Goal: Use online tool/utility: Use online tool/utility

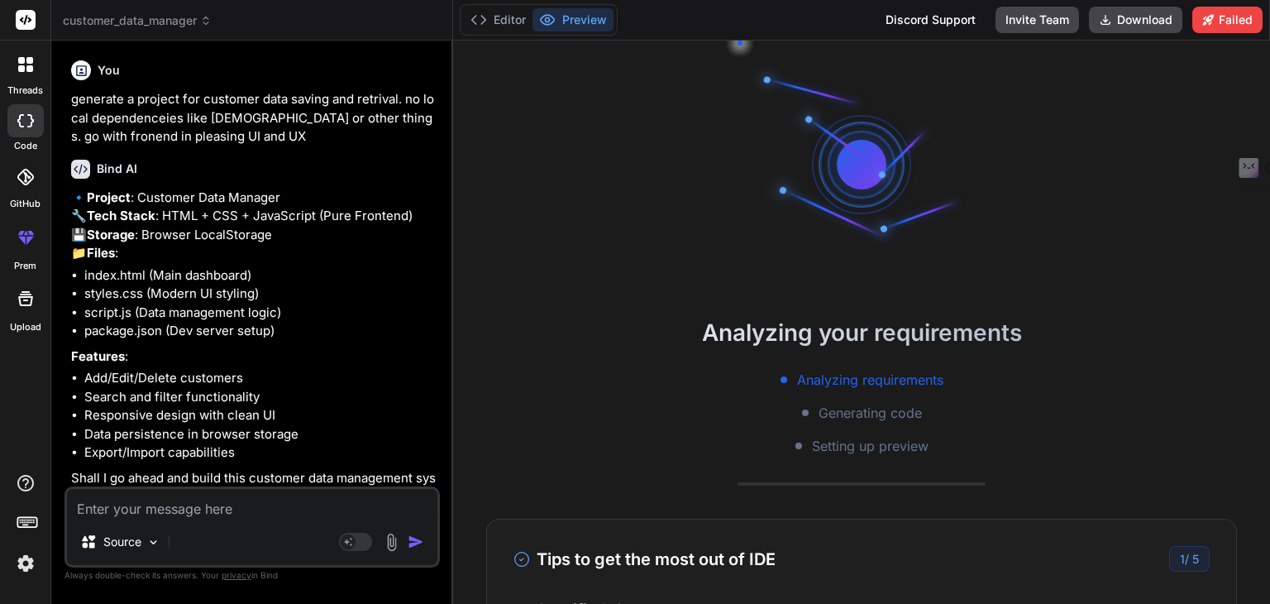
click at [499, 21] on button "Editor" at bounding box center [498, 19] width 69 height 23
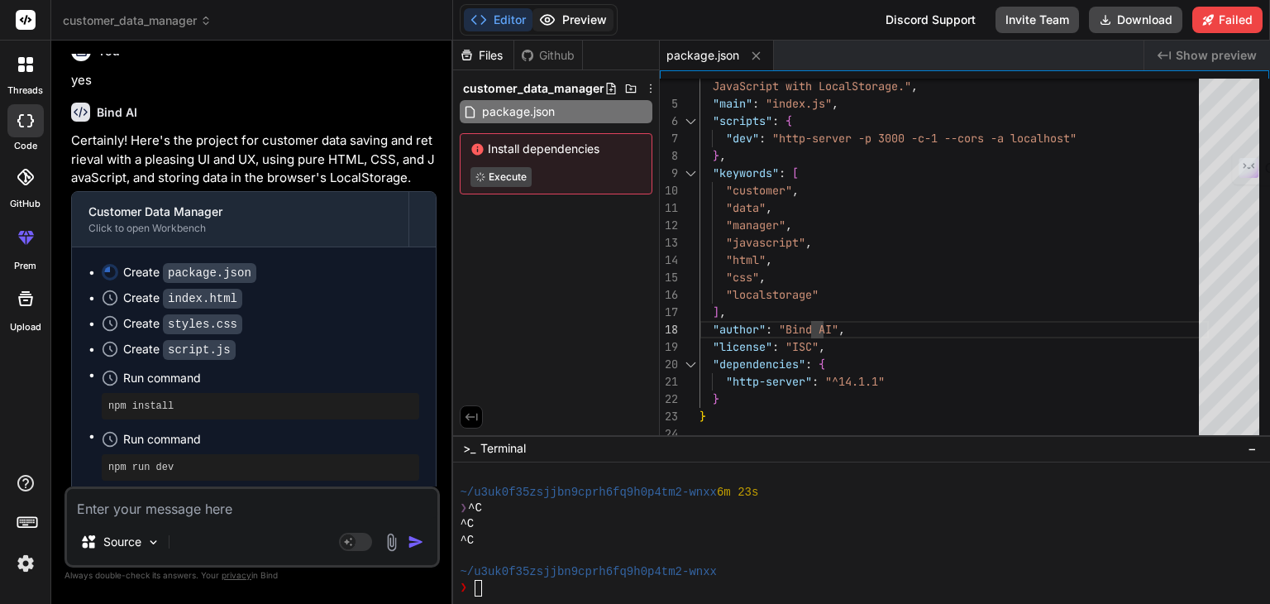
click at [575, 17] on button "Preview" at bounding box center [572, 19] width 81 height 23
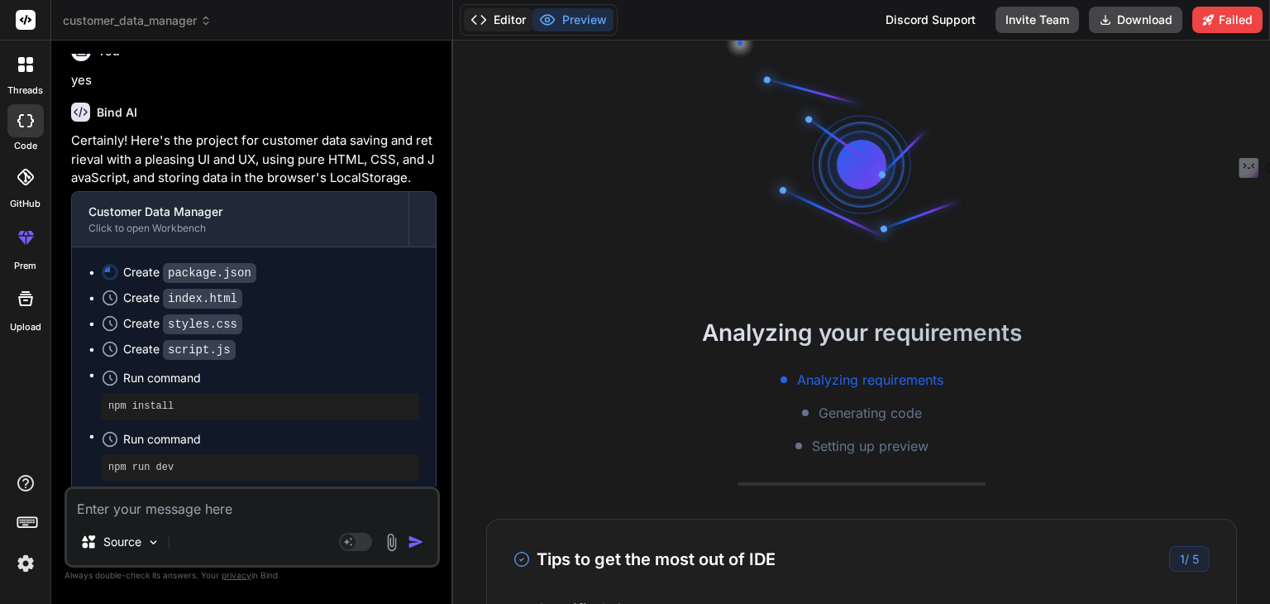
click at [509, 12] on button "Editor" at bounding box center [498, 19] width 69 height 23
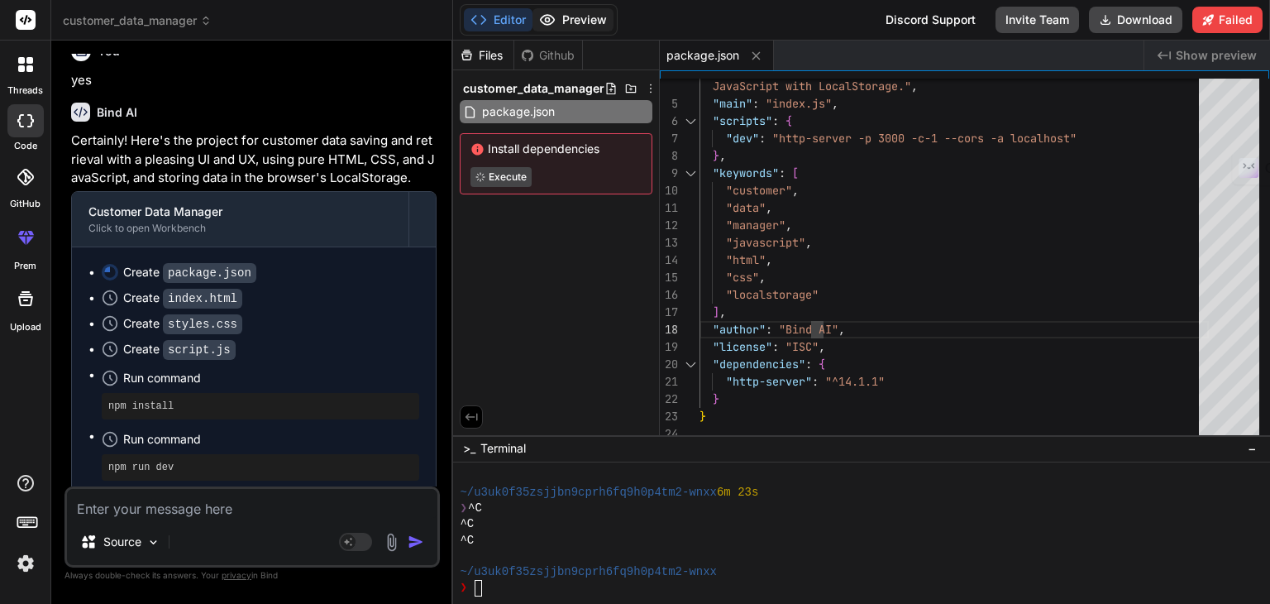
click at [586, 14] on button "Preview" at bounding box center [572, 19] width 81 height 23
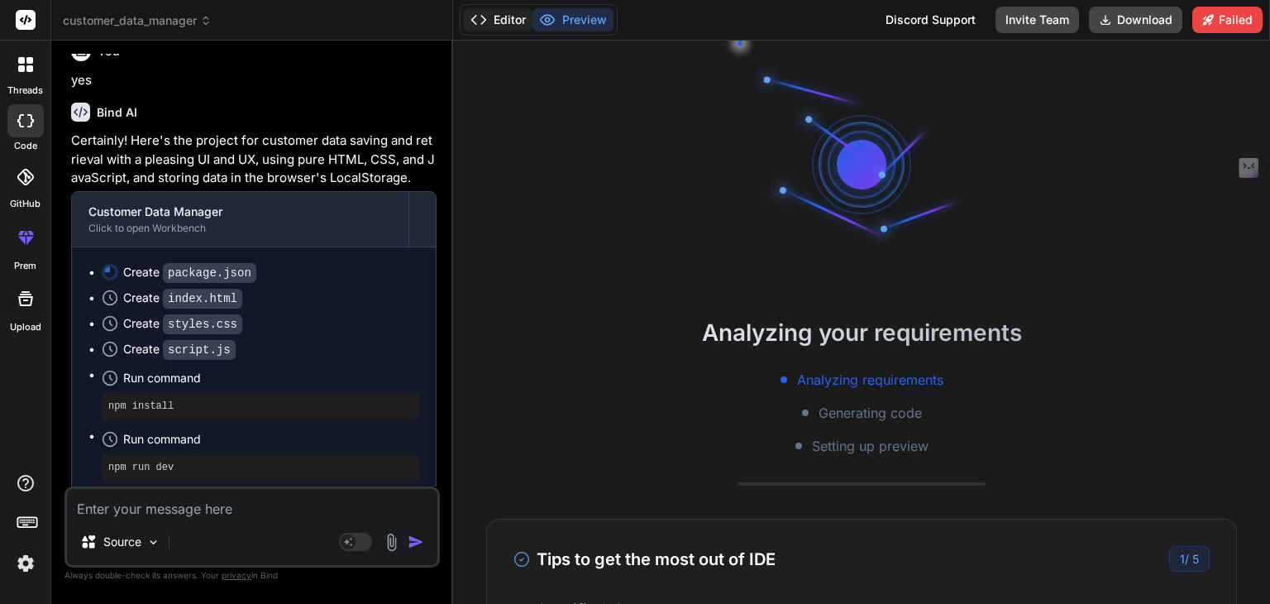
click at [507, 14] on button "Editor" at bounding box center [498, 19] width 69 height 23
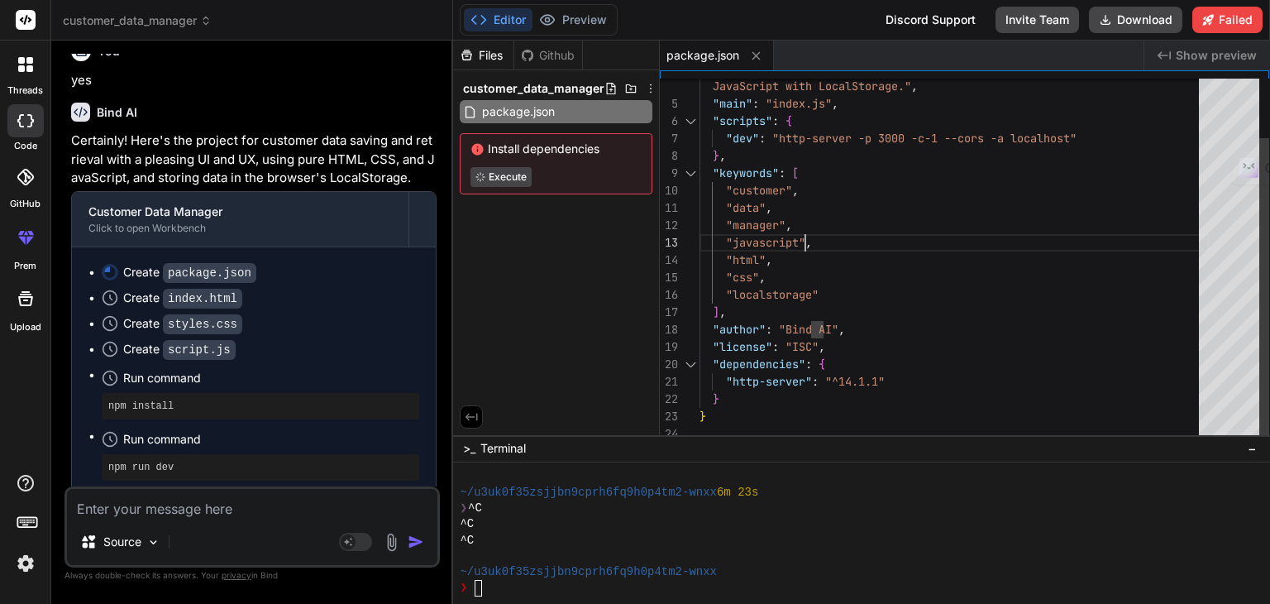
click at [946, 232] on div "JavaScript with LocalStorage." , "main" : "index.js" , "scripts" : { "dev" : "h…" at bounding box center [954, 225] width 509 height 434
